Goal: Use online tool/utility: Utilize a website feature to perform a specific function

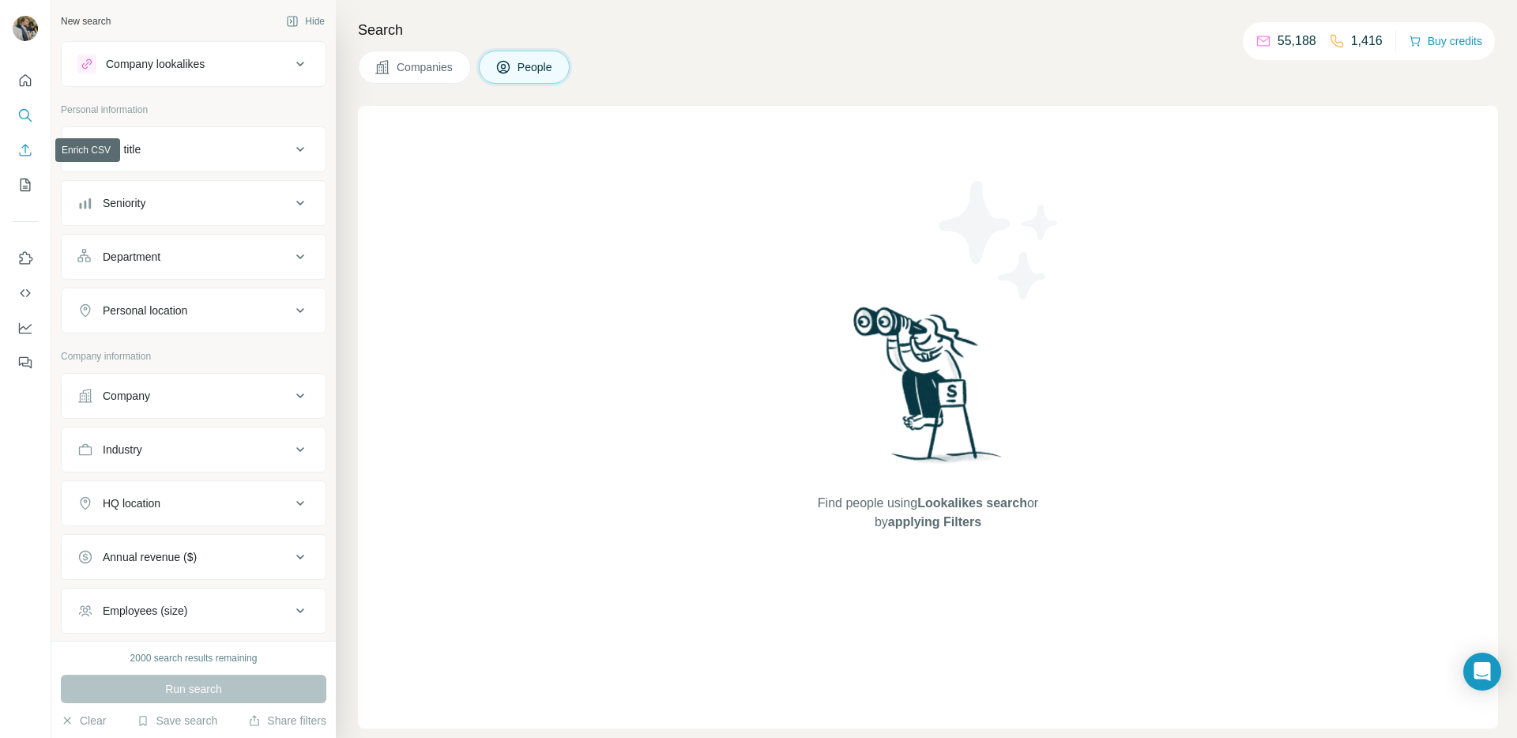
click at [25, 153] on icon "Enrich CSV" at bounding box center [26, 150] width 12 height 12
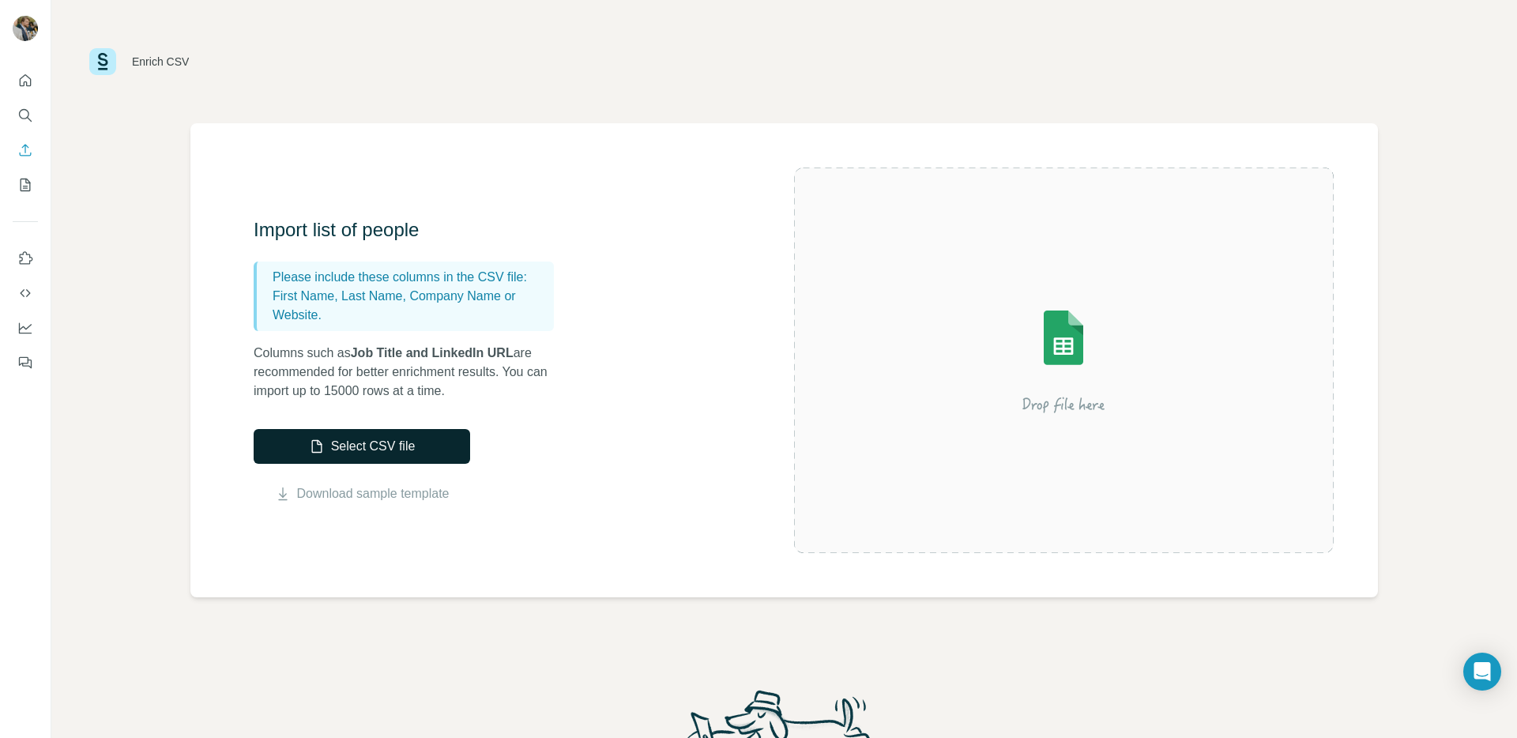
click at [370, 446] on button "Select CSV file" at bounding box center [362, 446] width 217 height 35
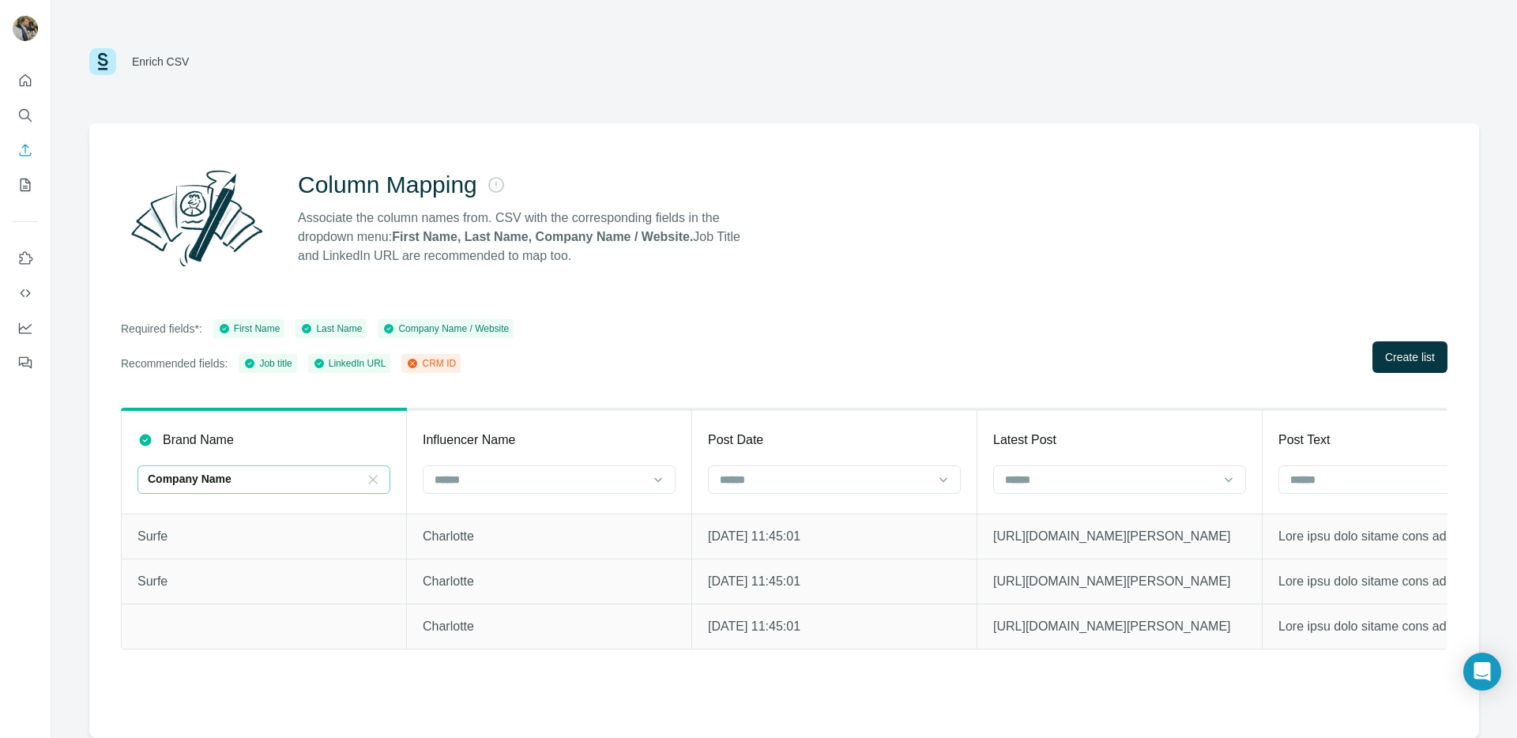
click at [371, 478] on icon at bounding box center [373, 479] width 9 height 9
click at [1397, 359] on span "Create list" at bounding box center [1410, 357] width 50 height 16
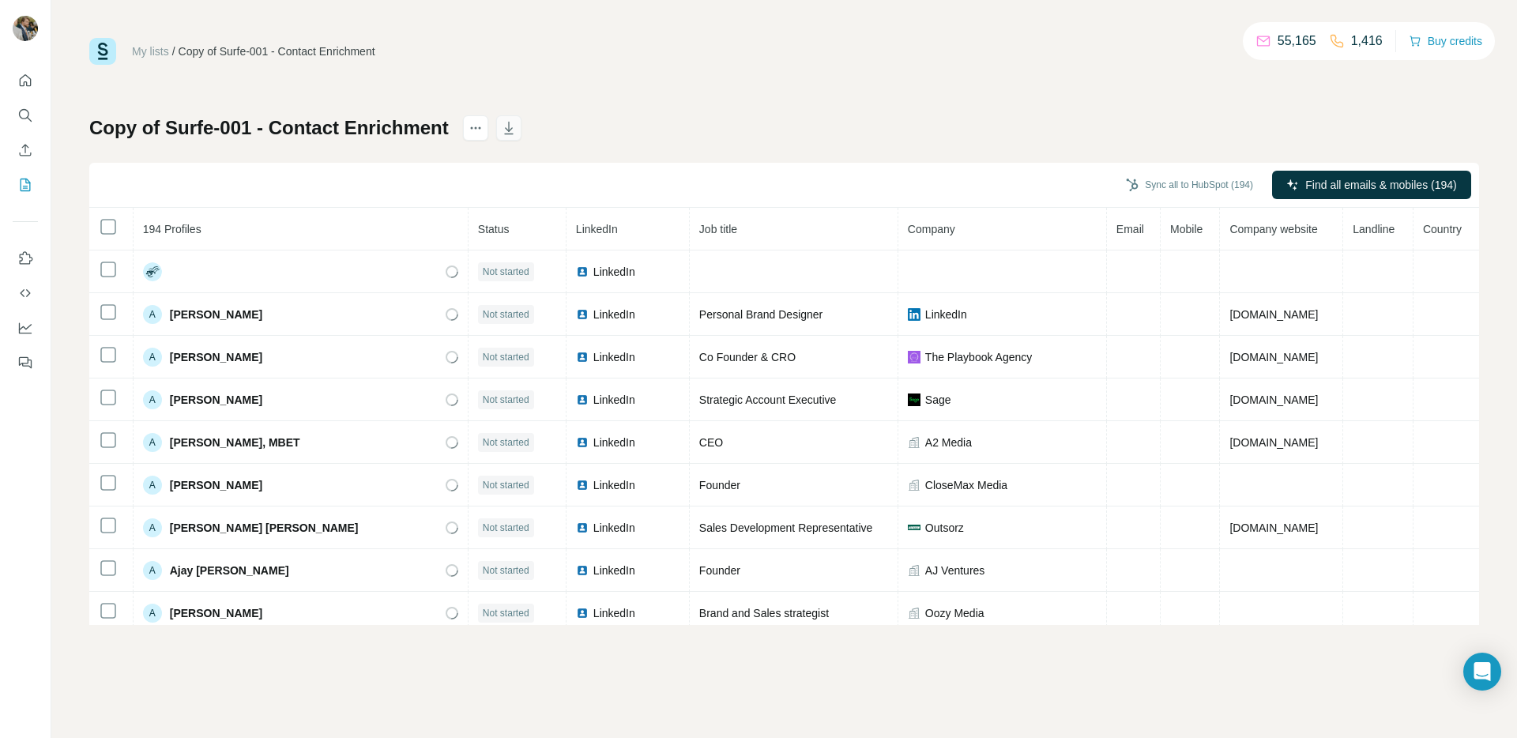
click at [511, 130] on icon "button" at bounding box center [509, 129] width 8 height 5
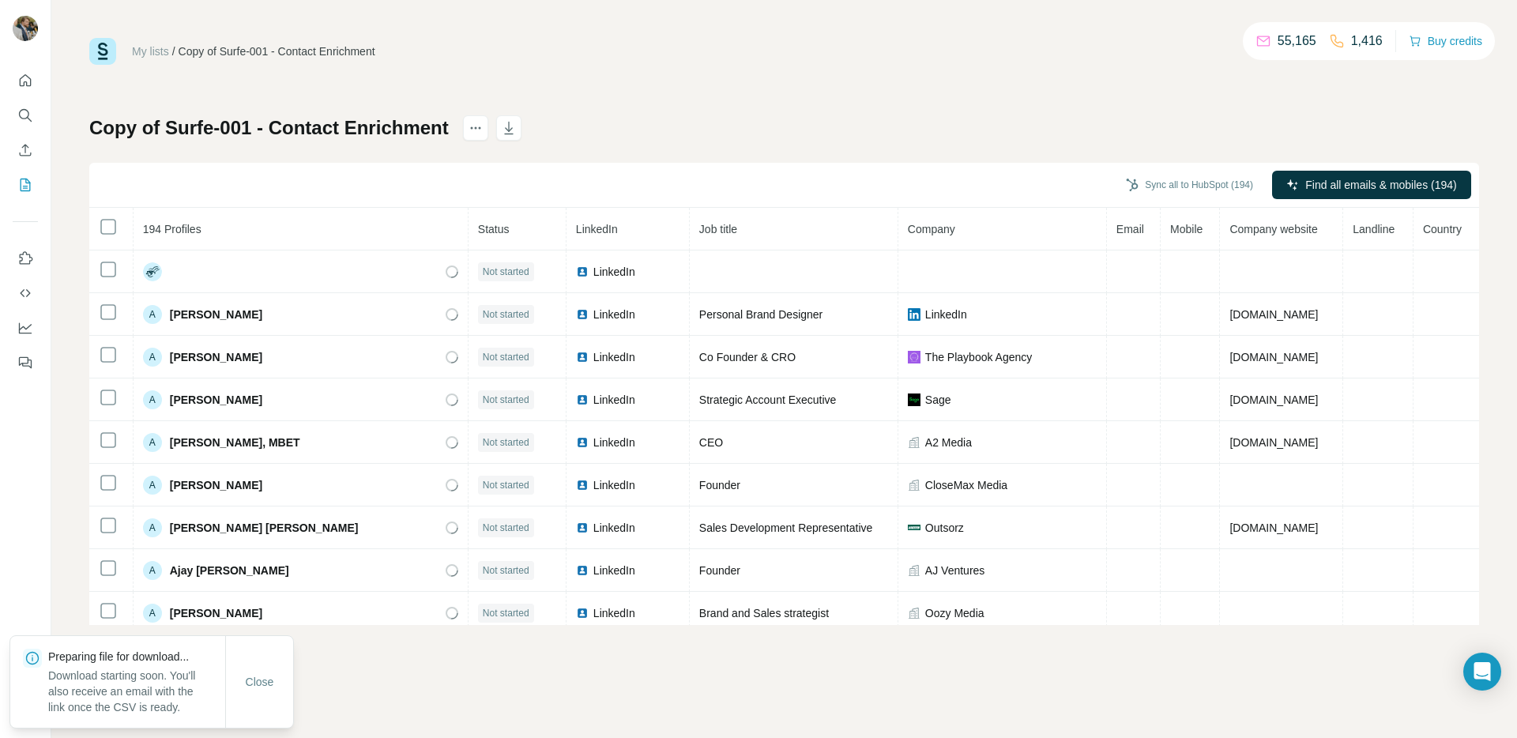
click at [837, 53] on div "My lists / Copy of Surfe-001 - Contact Enrichment 55,165 1,416 Buy credits" at bounding box center [784, 51] width 1390 height 27
click at [254, 687] on span "Close" at bounding box center [260, 682] width 28 height 16
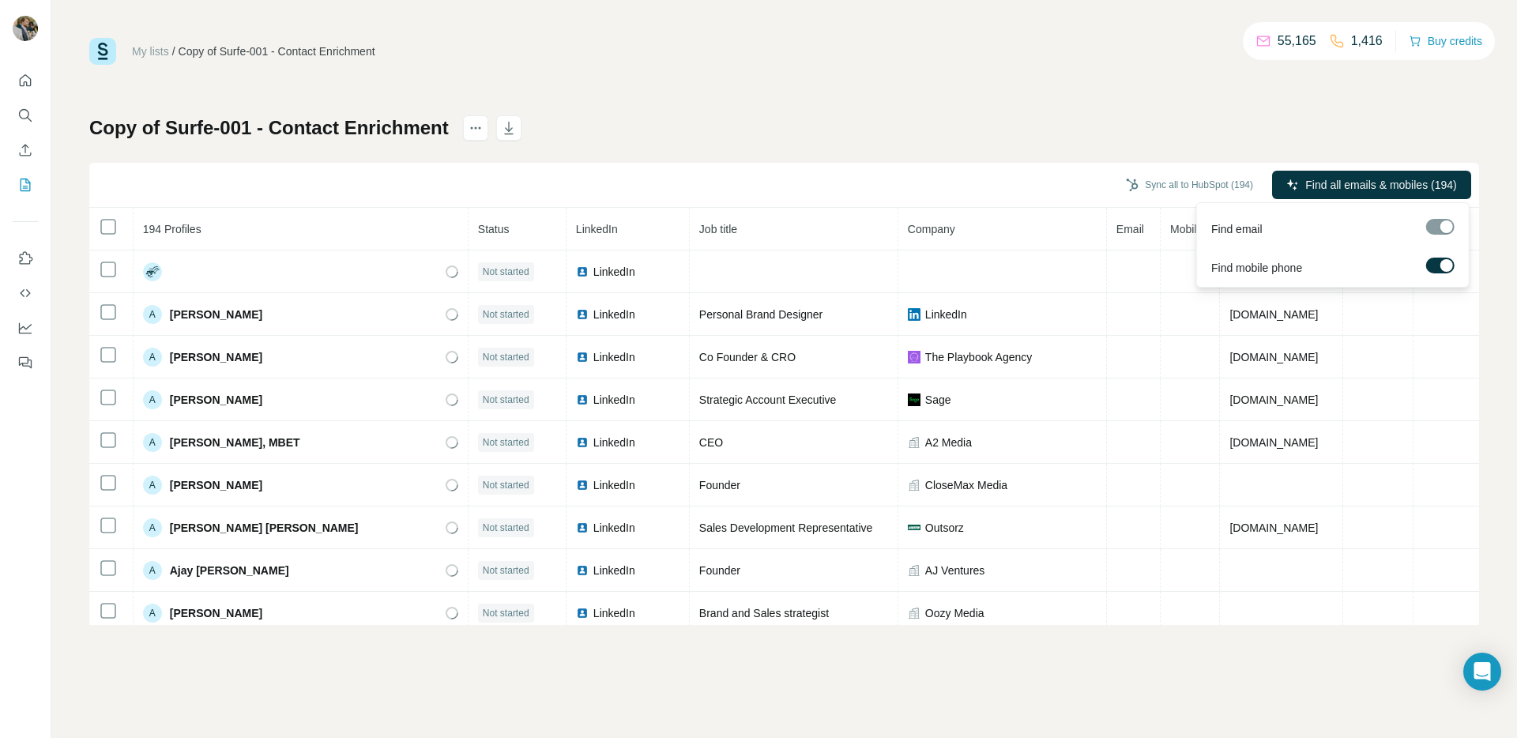
click at [1445, 268] on div at bounding box center [1447, 265] width 13 height 13
click at [1435, 264] on div at bounding box center [1434, 265] width 13 height 13
click at [1328, 185] on span "Find all emails & mobiles (194)" at bounding box center [1381, 185] width 151 height 16
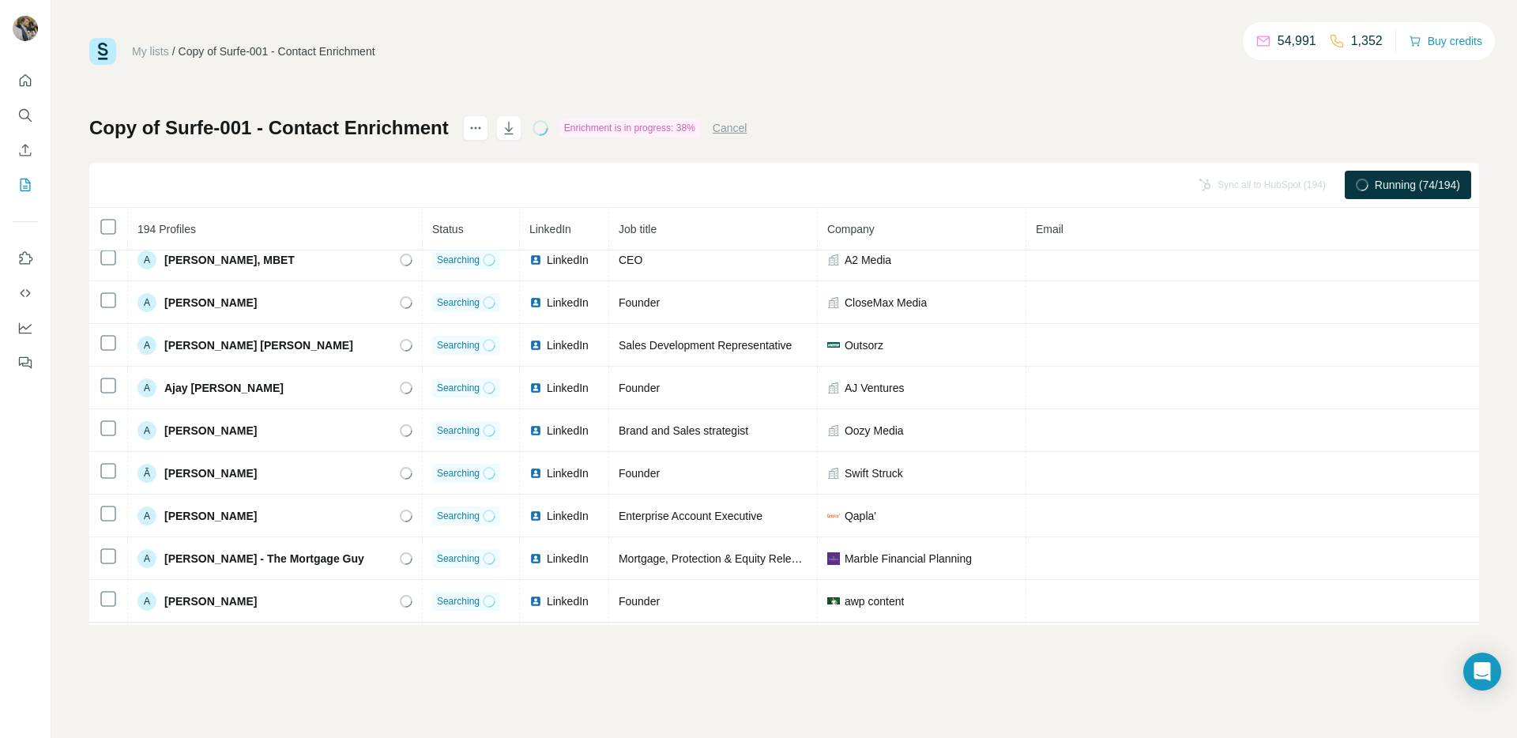
scroll to position [83, 0]
